Goal: Task Accomplishment & Management: Complete application form

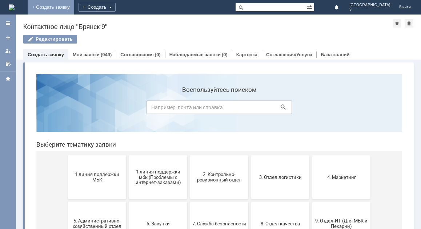
click at [74, 5] on link "+ Создать заявку" at bounding box center [51, 7] width 46 height 15
click at [99, 184] on button "1 линия поддержки МБК" at bounding box center [97, 177] width 58 height 44
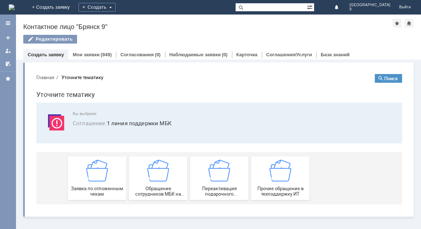
click at [99, 184] on div "Заявка по отложенным чекам" at bounding box center [97, 178] width 54 height 37
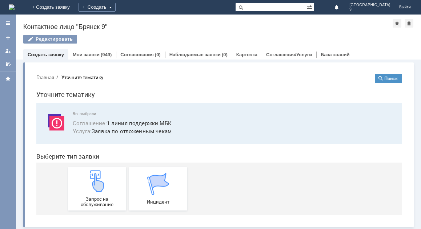
click at [99, 184] on img at bounding box center [97, 181] width 22 height 22
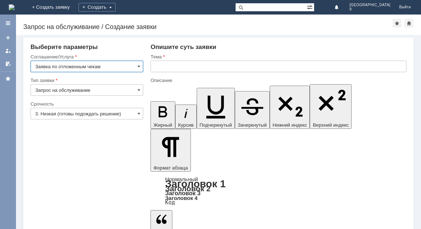
click at [153, 70] on input "text" at bounding box center [278, 67] width 256 height 12
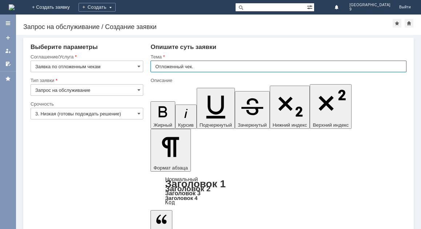
type input "Отложенный чек."
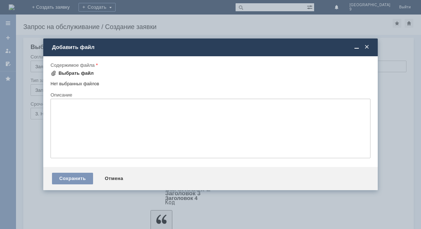
click at [82, 72] on div "Выбрать файл" at bounding box center [75, 73] width 35 height 6
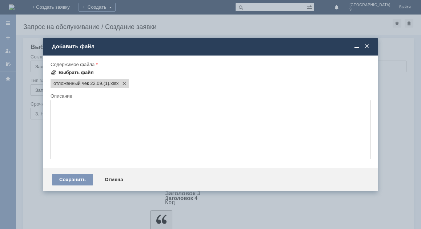
click at [86, 73] on div "Выбрать файл" at bounding box center [75, 73] width 35 height 6
click at [64, 70] on div "Выбрать файл" at bounding box center [75, 73] width 35 height 6
click at [67, 74] on div "Выбрать файл" at bounding box center [75, 73] width 35 height 6
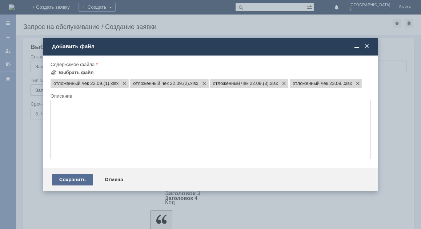
click at [68, 182] on div "Сохранить" at bounding box center [72, 180] width 41 height 12
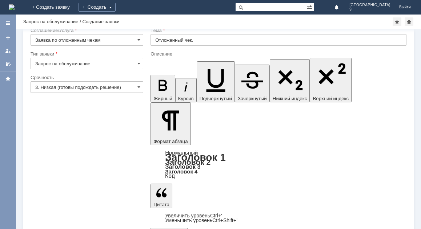
scroll to position [20, 0]
